Goal: Information Seeking & Learning: Learn about a topic

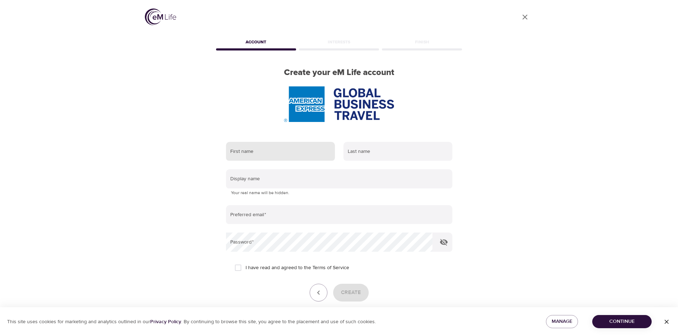
click at [299, 148] on input "text" at bounding box center [280, 151] width 109 height 19
type input "Gabriel"
type input "Hernandez"
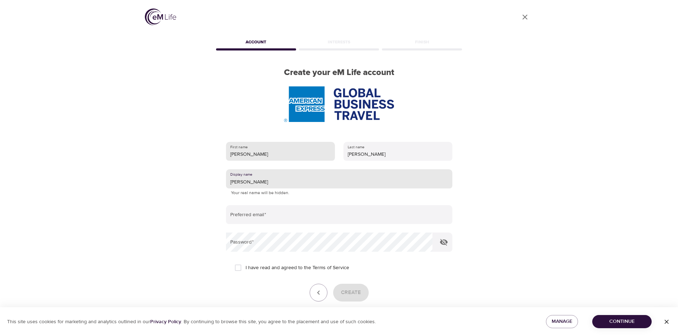
type input "Gabriel"
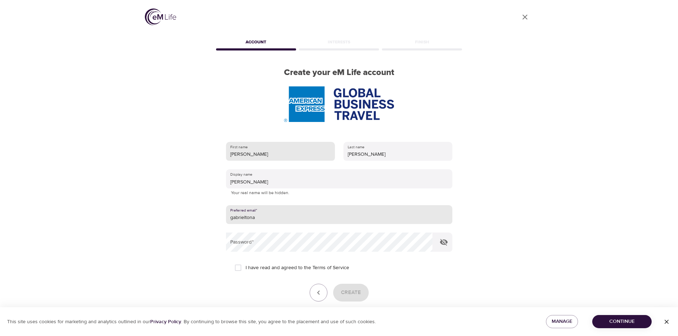
type input "[EMAIL_ADDRESS][PERSON_NAME][DOMAIN_NAME]"
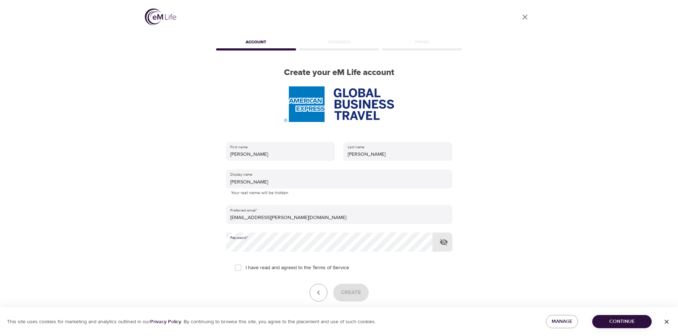
click at [285, 267] on span "I have read and agreed to the Terms of Service" at bounding box center [298, 267] width 104 height 7
click at [246, 267] on input "I have read and agreed to the Terms of Service" at bounding box center [238, 268] width 15 height 15
checkbox input "true"
click at [352, 292] on span "Create" at bounding box center [351, 292] width 20 height 9
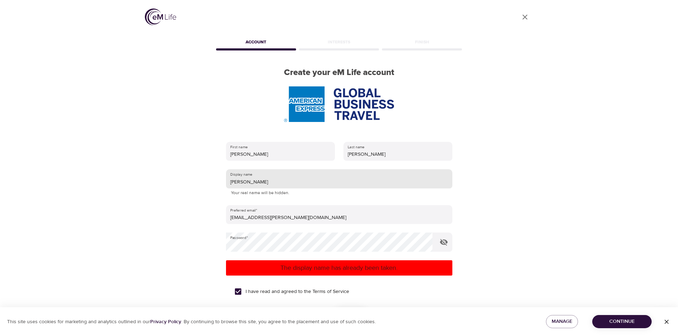
click at [260, 182] on input "Gabriel" at bounding box center [339, 178] width 226 height 19
type input "Gabtonhm"
click at [624, 321] on span "Continue" at bounding box center [622, 321] width 48 height 9
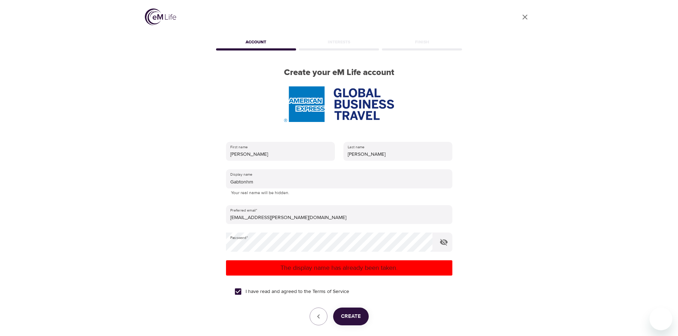
click at [357, 316] on span "Create" at bounding box center [351, 316] width 20 height 9
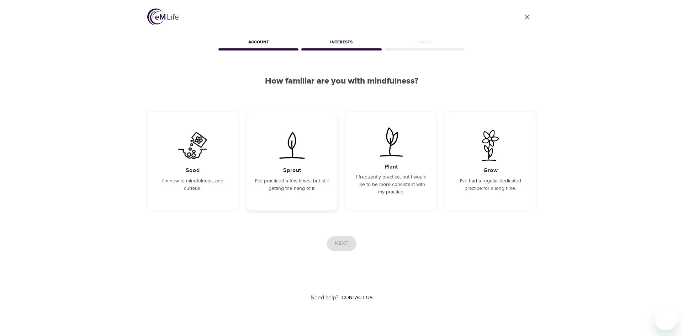
click at [314, 180] on p "I've practiced a few times, but still getting the hang of it." at bounding box center [292, 185] width 74 height 15
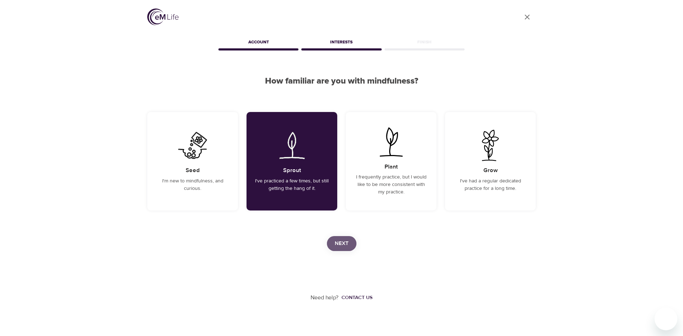
click at [341, 240] on span "Next" at bounding box center [342, 243] width 14 height 9
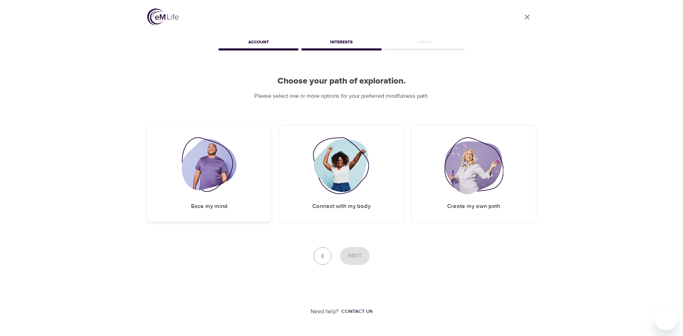
click at [234, 179] on img at bounding box center [209, 165] width 55 height 57
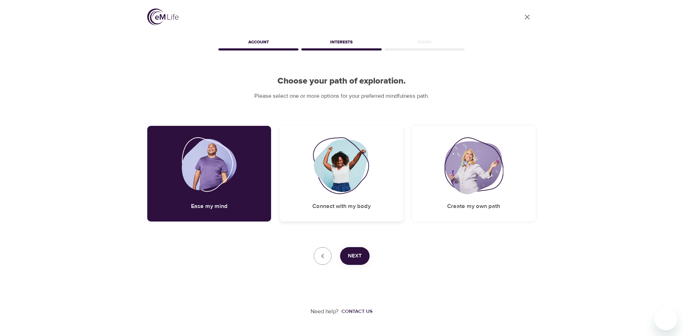
click at [351, 198] on div "Connect with my body" at bounding box center [342, 174] width 124 height 96
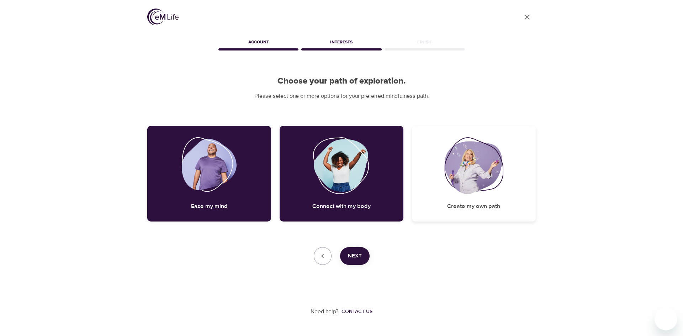
click at [448, 207] on div "Create my own path" at bounding box center [474, 174] width 124 height 96
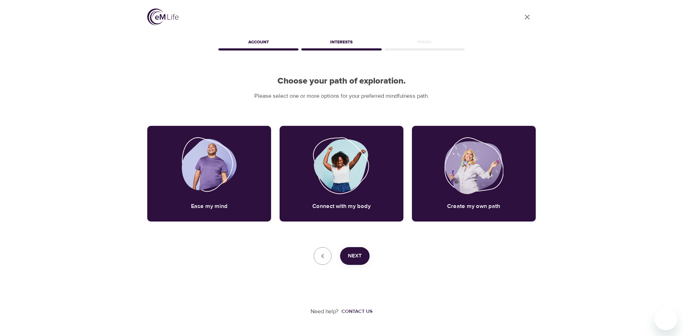
click at [361, 257] on span "Next" at bounding box center [355, 256] width 14 height 9
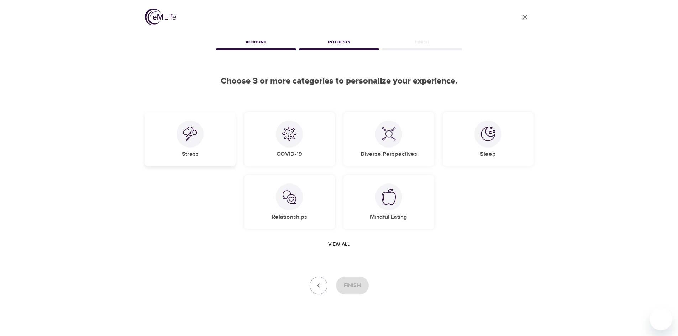
click at [189, 141] on img at bounding box center [190, 134] width 14 height 15
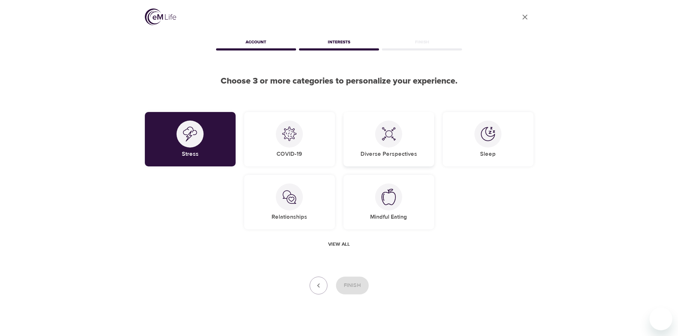
click at [392, 153] on h5 "Diverse Perspectives" at bounding box center [389, 154] width 57 height 7
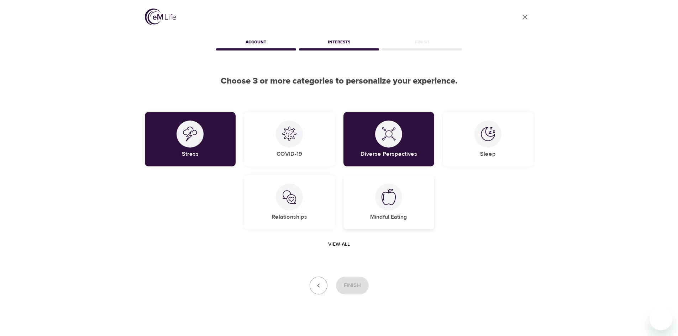
click at [388, 199] on img at bounding box center [389, 197] width 14 height 16
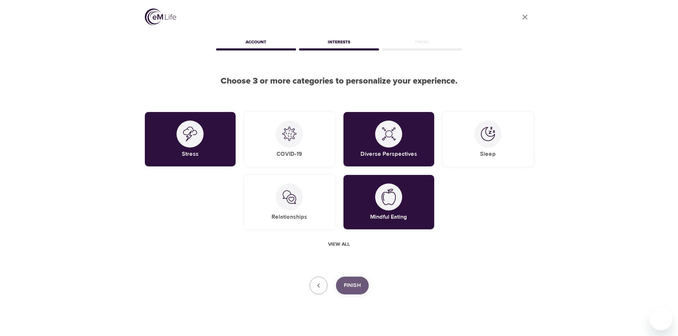
click at [359, 287] on span "Finish" at bounding box center [352, 285] width 17 height 9
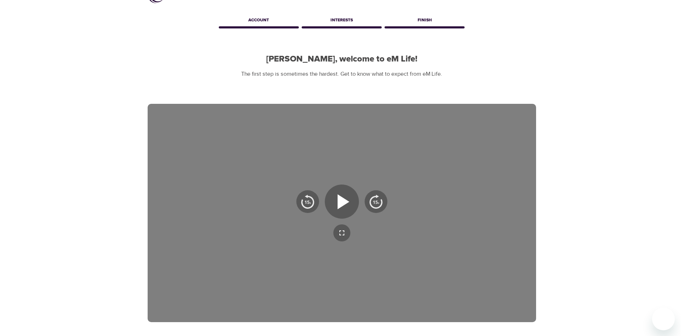
scroll to position [48, 0]
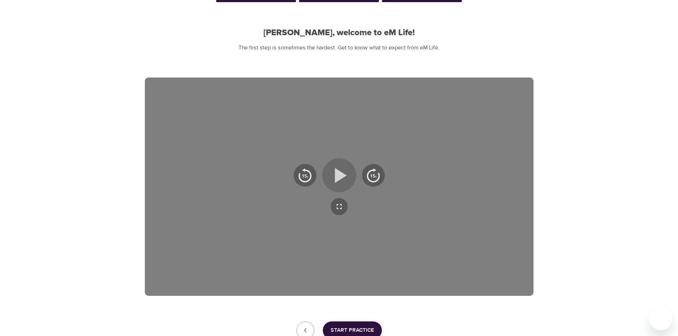
click at [342, 172] on icon "button" at bounding box center [339, 176] width 26 height 26
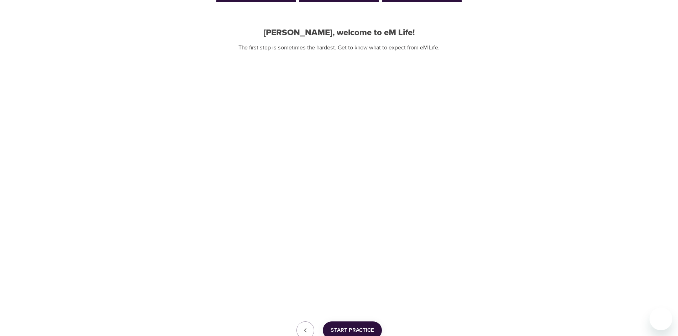
drag, startPoint x: 365, startPoint y: 327, endPoint x: 377, endPoint y: 317, distance: 15.4
click at [365, 327] on span "Start Practice" at bounding box center [352, 330] width 43 height 9
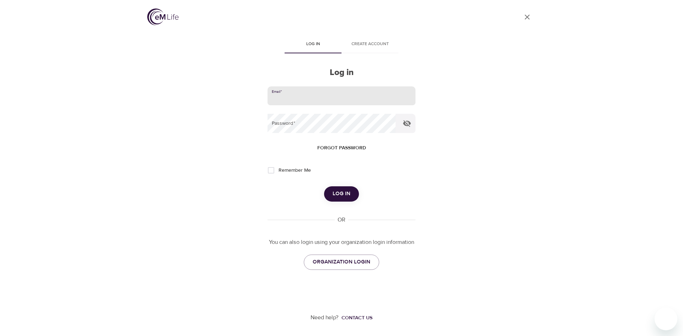
click at [344, 92] on input "email" at bounding box center [342, 95] width 148 height 19
type input "[EMAIL_ADDRESS][PERSON_NAME][DOMAIN_NAME]"
click at [324, 187] on button "Log in" at bounding box center [341, 194] width 35 height 15
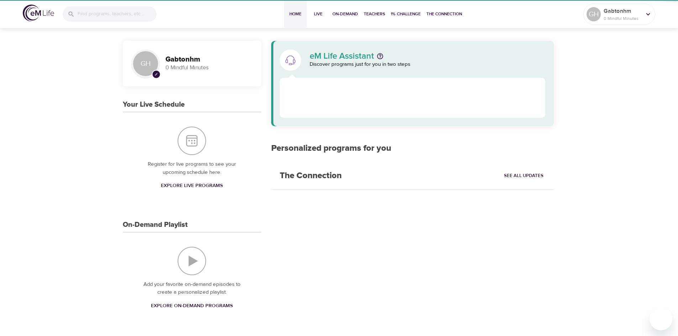
click at [290, 170] on h2 "The Connection" at bounding box center [310, 175] width 79 height 27
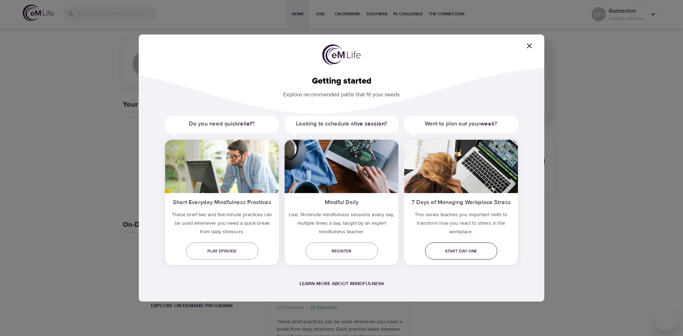
click at [463, 250] on span "Start day one" at bounding box center [461, 251] width 61 height 7
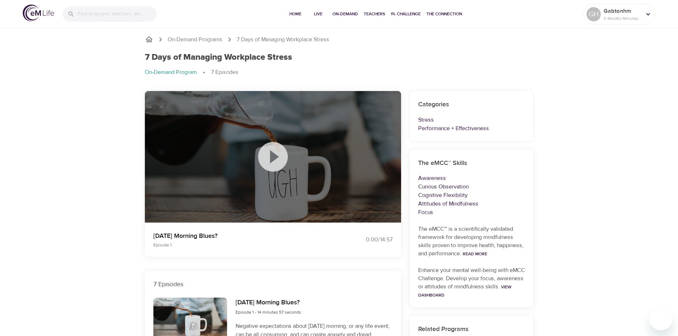
click at [273, 163] on icon at bounding box center [273, 157] width 30 height 30
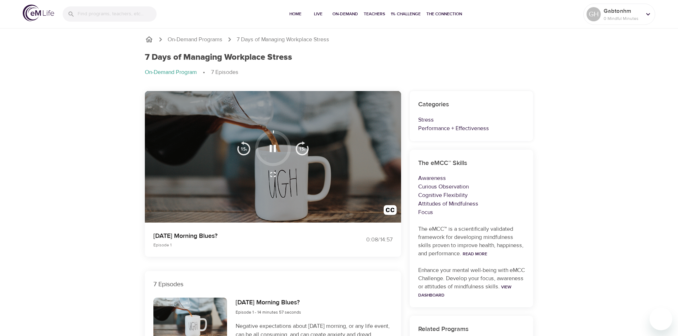
click at [272, 152] on icon "button" at bounding box center [273, 148] width 12 height 12
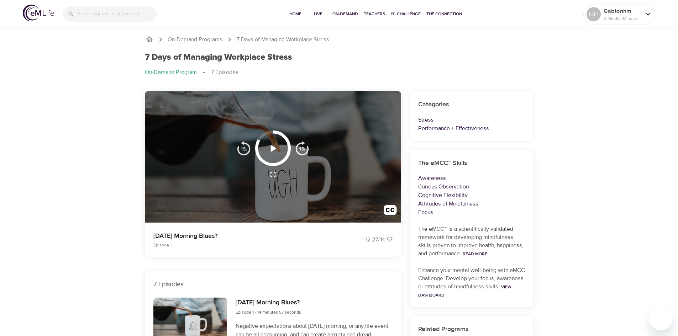
click at [271, 149] on icon "button" at bounding box center [274, 148] width 6 height 7
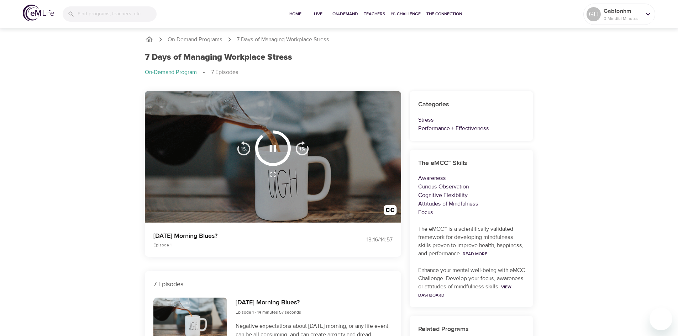
click at [249, 54] on h1 "7 Days of Managing Workplace Stress" at bounding box center [218, 57] width 147 height 10
copy h1 "7 Days of Managing Workplace Stress"
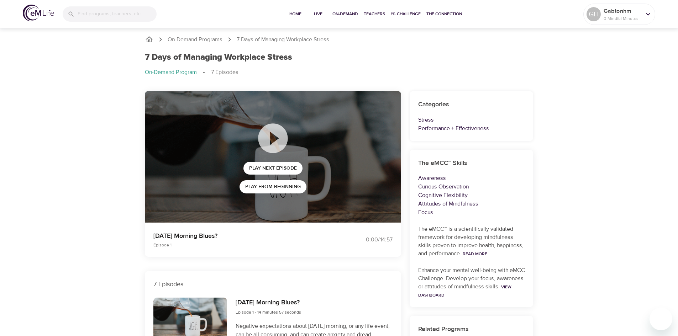
click at [273, 137] on icon at bounding box center [273, 139] width 36 height 36
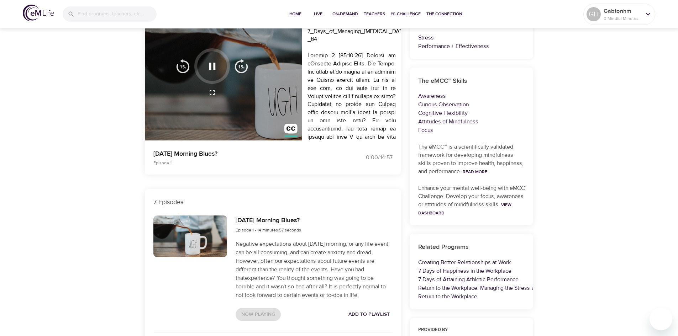
drag, startPoint x: 131, startPoint y: 199, endPoint x: 142, endPoint y: 271, distance: 72.5
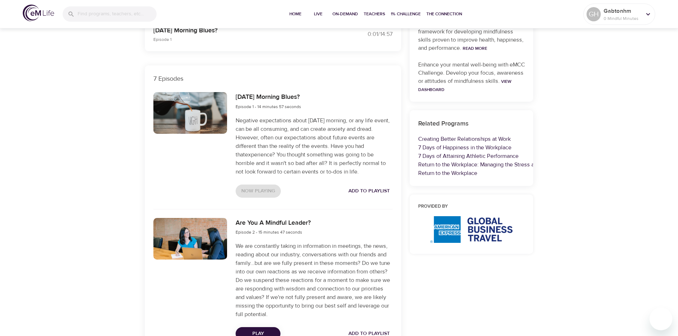
click at [203, 234] on div at bounding box center [190, 239] width 74 height 42
click at [253, 331] on span "Play" at bounding box center [257, 334] width 33 height 9
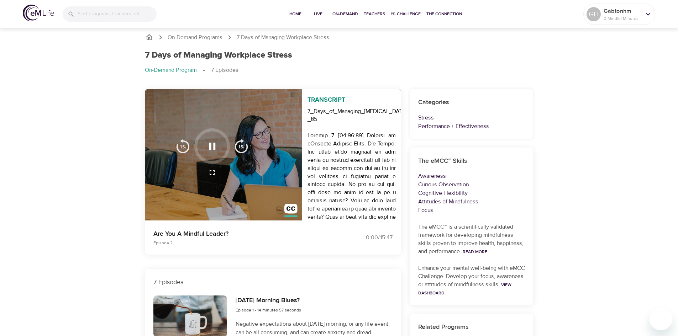
scroll to position [0, 0]
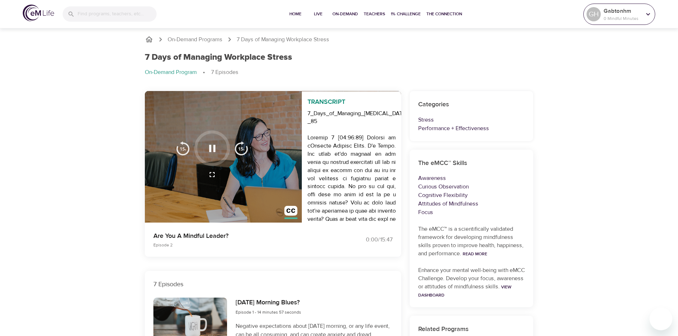
click at [650, 15] on icon at bounding box center [648, 14] width 8 height 8
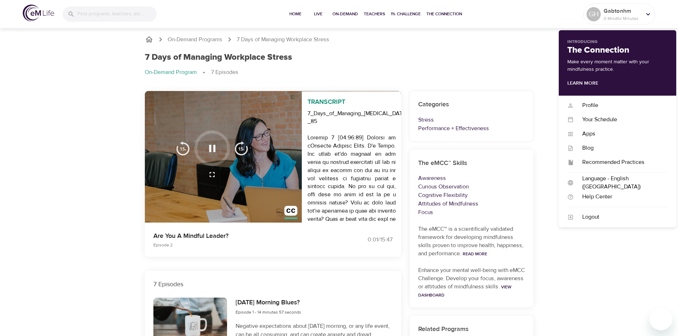
click at [506, 57] on div "7 Days of Managing Workplace Stress" at bounding box center [339, 57] width 389 height 10
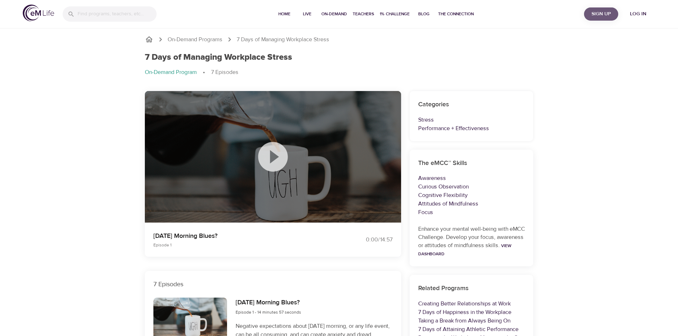
click at [599, 15] on span "Sign Up" at bounding box center [601, 14] width 28 height 9
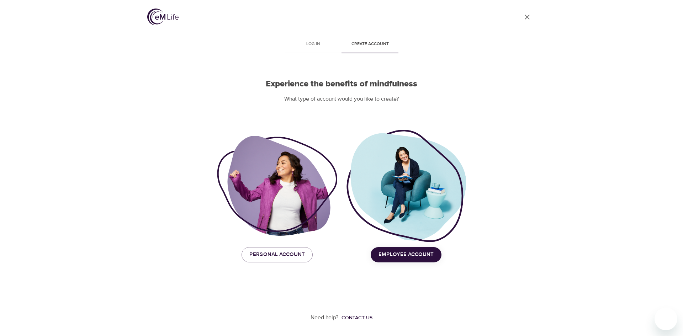
click at [430, 256] on span "Employee Account" at bounding box center [406, 254] width 55 height 9
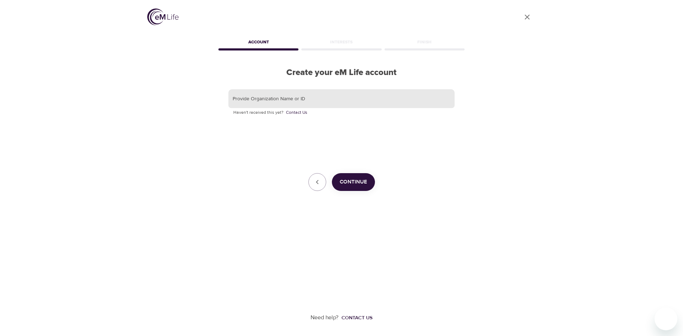
click at [359, 96] on input "text" at bounding box center [342, 98] width 226 height 19
type input "gbt"
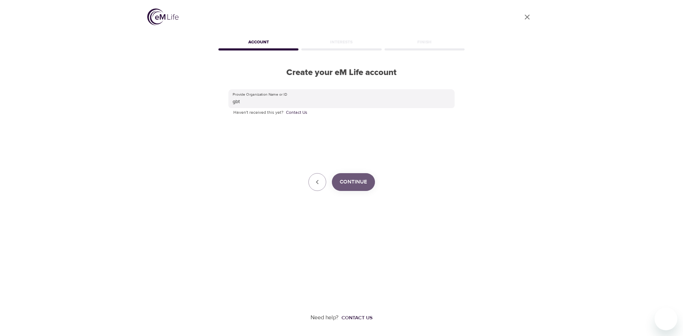
click at [363, 183] on span "Continue" at bounding box center [353, 182] width 27 height 9
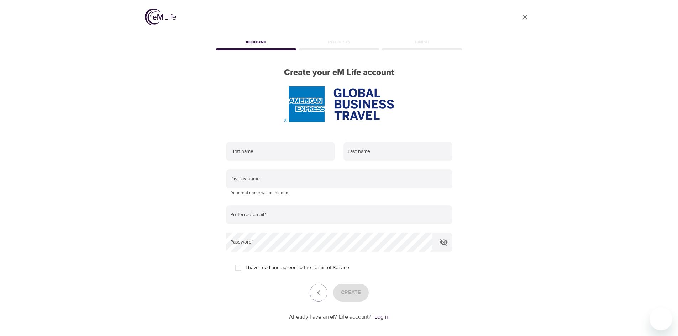
click at [169, 14] on img at bounding box center [160, 17] width 31 height 17
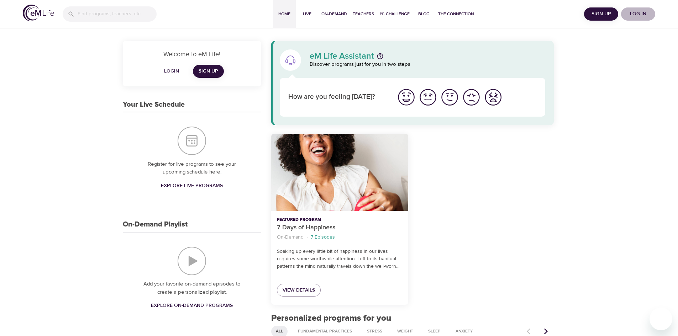
click at [632, 17] on span "Log in" at bounding box center [638, 14] width 28 height 9
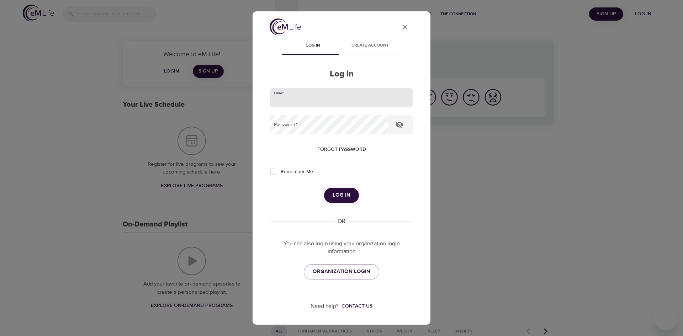
click at [352, 93] on input "email" at bounding box center [342, 97] width 144 height 19
type input "[EMAIL_ADDRESS][PERSON_NAME][DOMAIN_NAME]"
click at [287, 174] on span "Remember Me" at bounding box center [297, 171] width 32 height 7
click at [281, 174] on input "Remember Me" at bounding box center [273, 171] width 15 height 15
checkbox input "true"
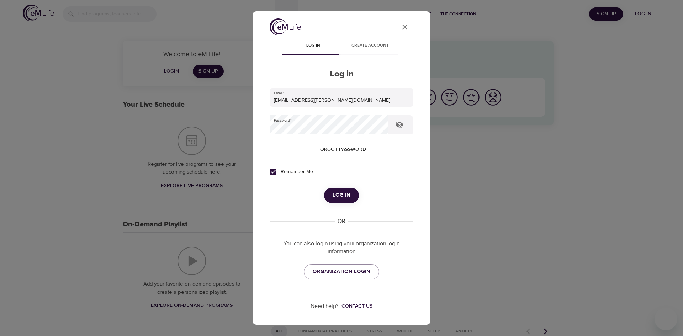
click at [341, 190] on button "Log in" at bounding box center [341, 195] width 35 height 15
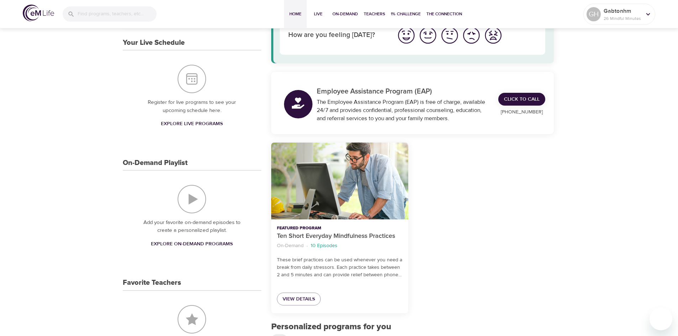
drag, startPoint x: 493, startPoint y: 217, endPoint x: 479, endPoint y: 249, distance: 34.9
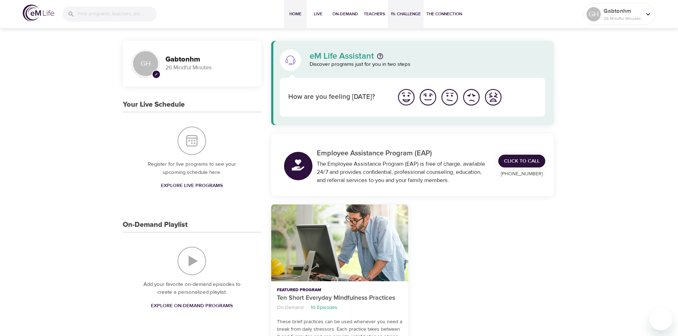
click at [395, 21] on button "1% Challenge" at bounding box center [406, 14] width 36 height 28
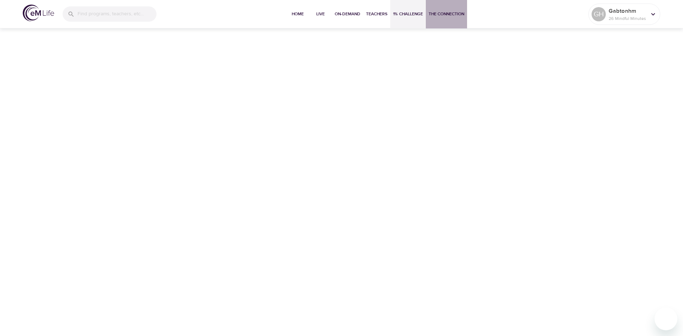
click at [426, 16] on button "The Connection" at bounding box center [446, 14] width 41 height 28
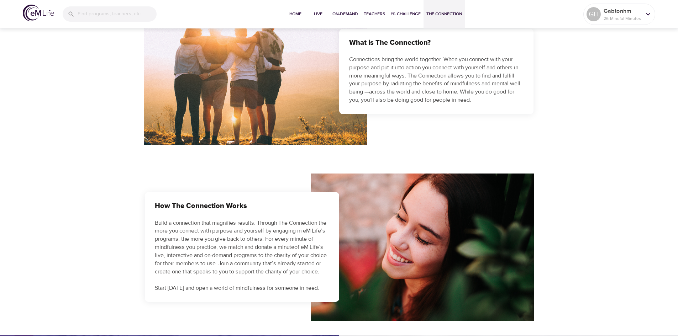
drag, startPoint x: 372, startPoint y: 158, endPoint x: 368, endPoint y: 188, distance: 30.2
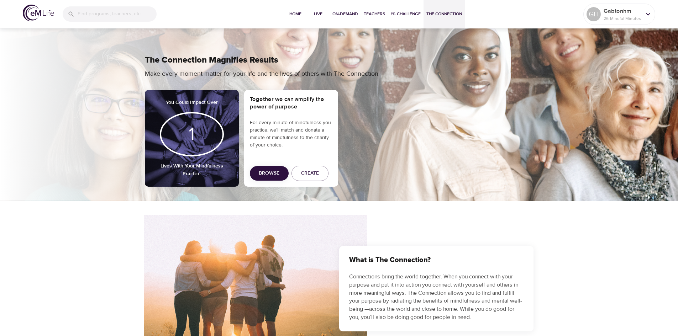
drag, startPoint x: 577, startPoint y: 199, endPoint x: 545, endPoint y: 109, distance: 95.4
click at [374, 15] on span "Teachers" at bounding box center [374, 13] width 21 height 7
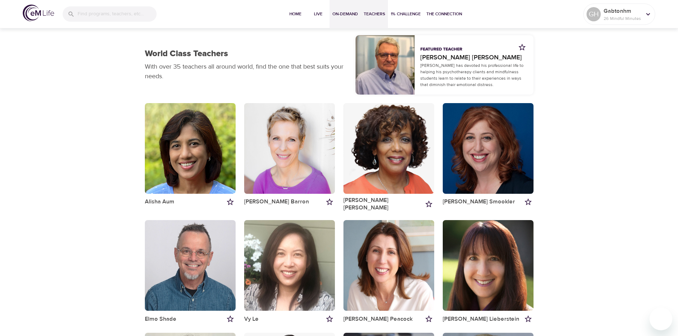
click at [350, 16] on span "On-Demand" at bounding box center [345, 13] width 26 height 7
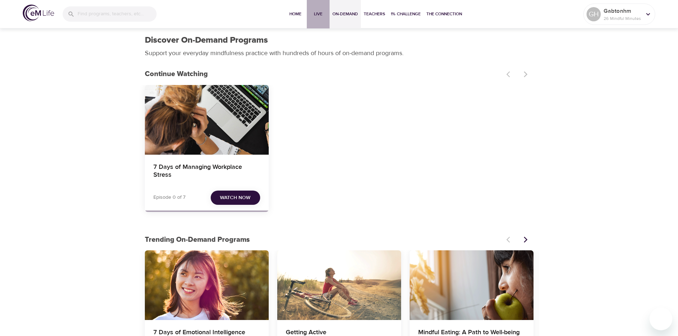
click at [319, 16] on span "Live" at bounding box center [318, 13] width 17 height 7
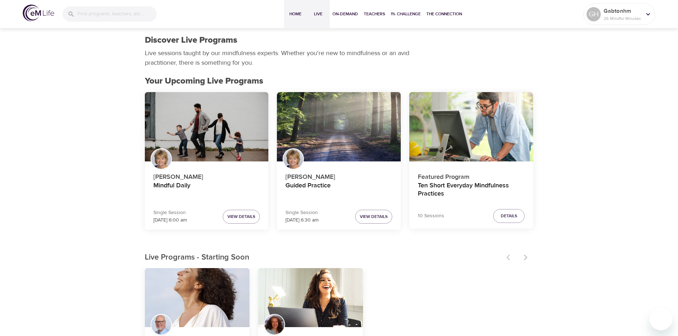
click at [299, 15] on span "Home" at bounding box center [295, 13] width 17 height 7
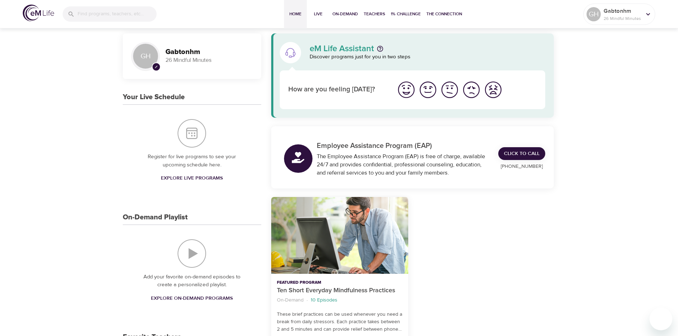
drag, startPoint x: 231, startPoint y: 164, endPoint x: 232, endPoint y: 181, distance: 16.8
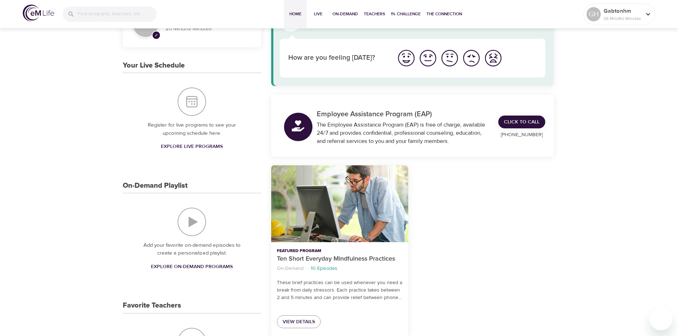
drag, startPoint x: 268, startPoint y: 175, endPoint x: 248, endPoint y: 216, distance: 45.5
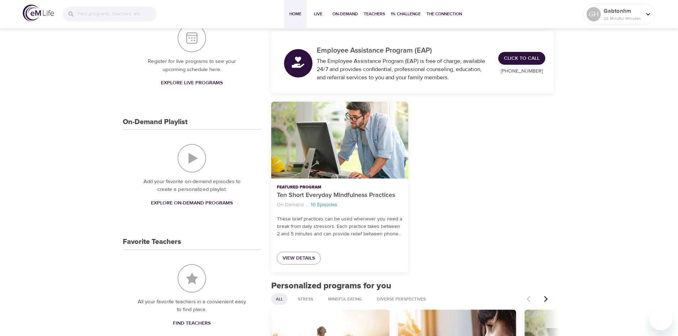
scroll to position [120, 0]
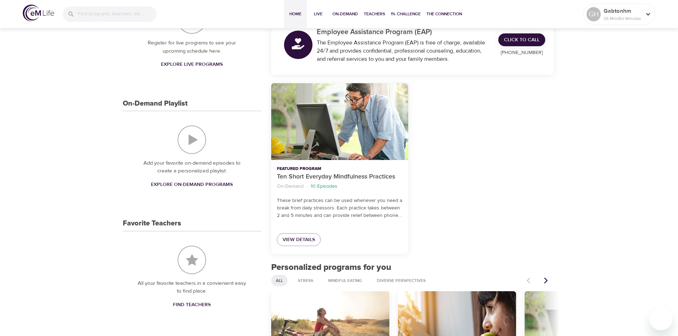
drag, startPoint x: 330, startPoint y: 215, endPoint x: 426, endPoint y: 231, distance: 97.9
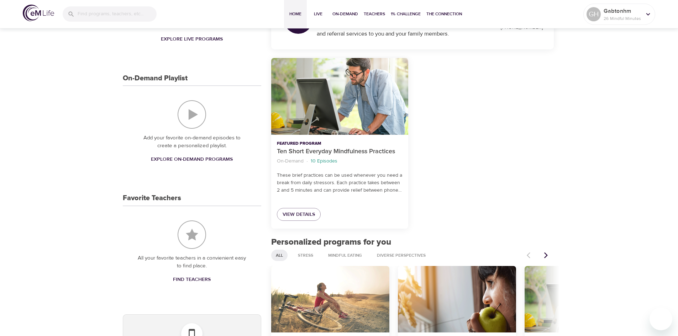
scroll to position [159, 0]
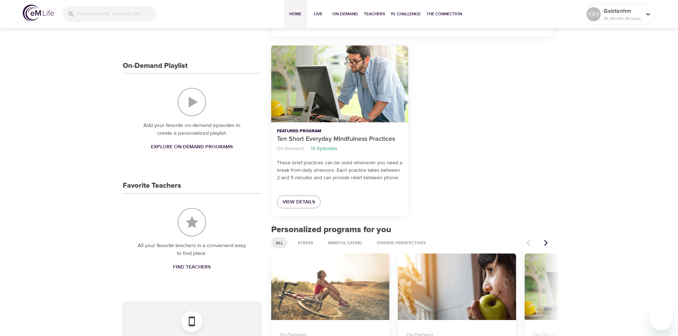
click at [379, 184] on div "Featured Program Ten Short Everyday Mindfulness Practices On-Demand · 10 Episod…" at bounding box center [339, 131] width 137 height 171
click at [307, 198] on span "View Details" at bounding box center [299, 202] width 32 height 9
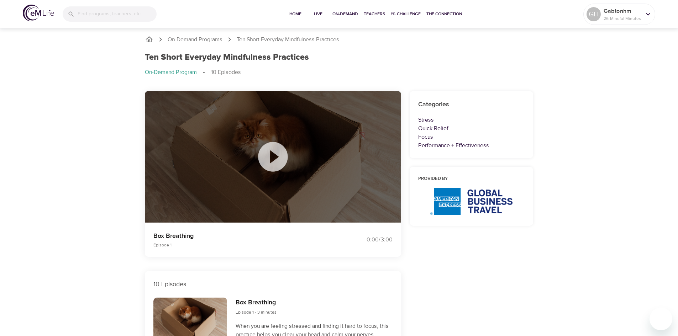
click at [279, 155] on icon at bounding box center [273, 157] width 30 height 30
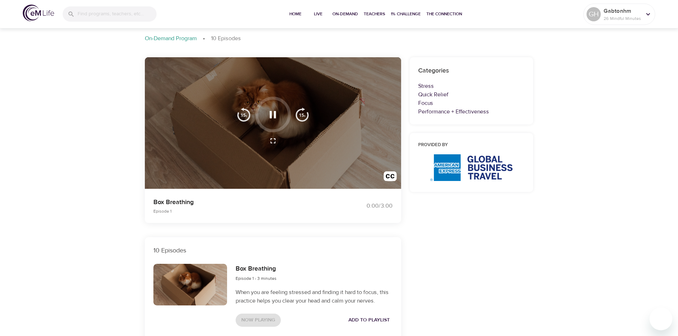
drag, startPoint x: 379, startPoint y: 217, endPoint x: 343, endPoint y: 251, distance: 49.1
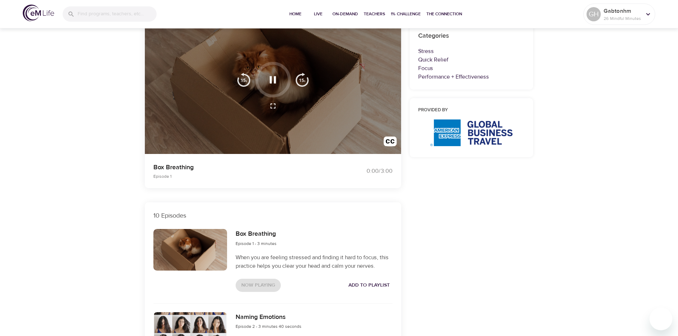
scroll to position [69, 0]
click at [286, 244] on div "Box Breathing Episode 1 - 3 minutes" at bounding box center [314, 238] width 157 height 19
drag, startPoint x: 198, startPoint y: 169, endPoint x: 148, endPoint y: 167, distance: 49.5
click at [148, 167] on div "Box Breathing Episode 1 0:00 / 3:00" at bounding box center [273, 170] width 265 height 43
copy p "Box Breathing"
